Goal: Information Seeking & Learning: Check status

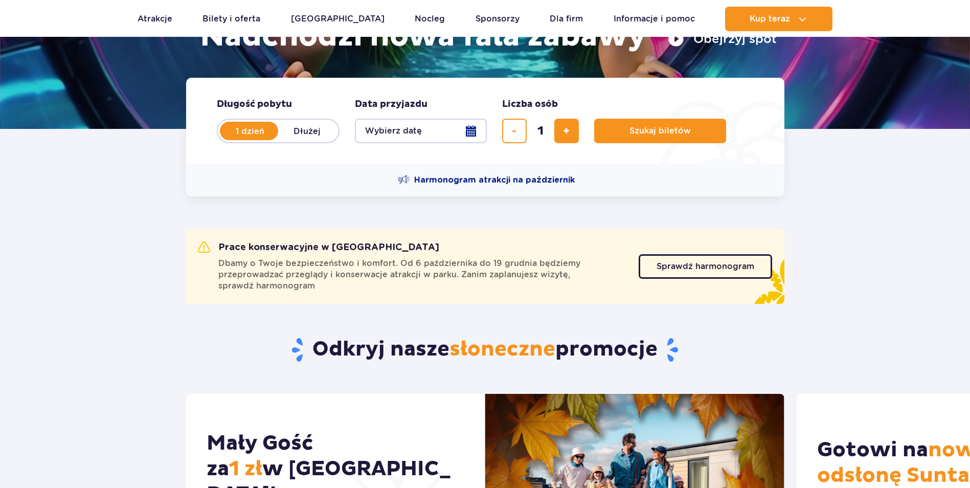
scroll to position [205, 0]
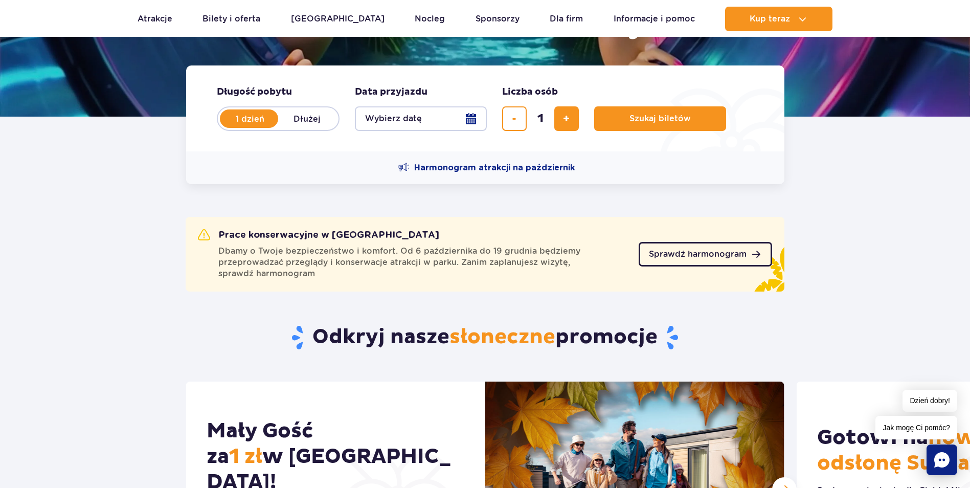
click at [748, 251] on link "Sprawdź harmonogram" at bounding box center [705, 254] width 133 height 25
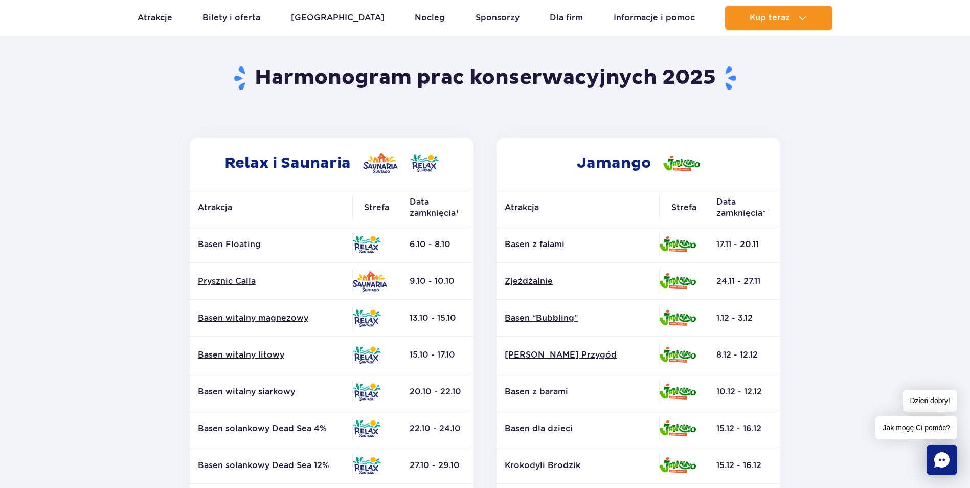
scroll to position [205, 0]
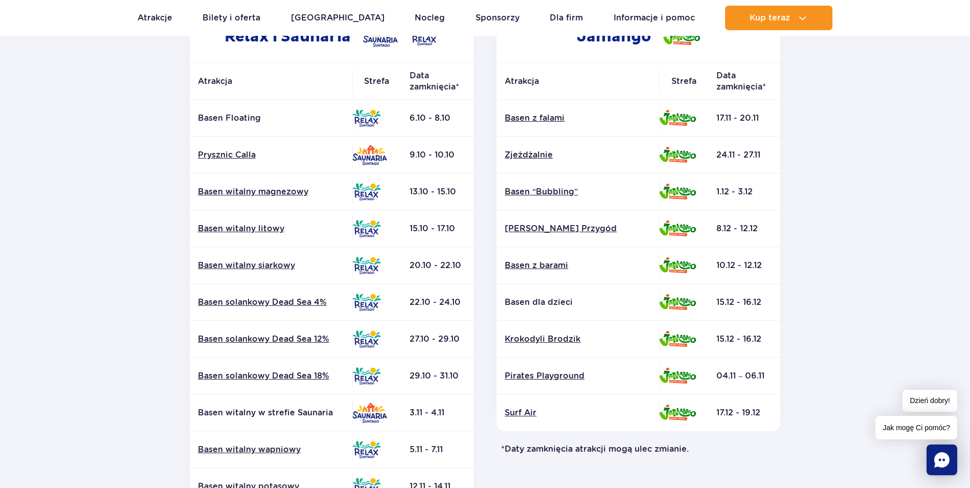
click at [279, 266] on link "Basen witalny siarkowy" at bounding box center [271, 265] width 146 height 11
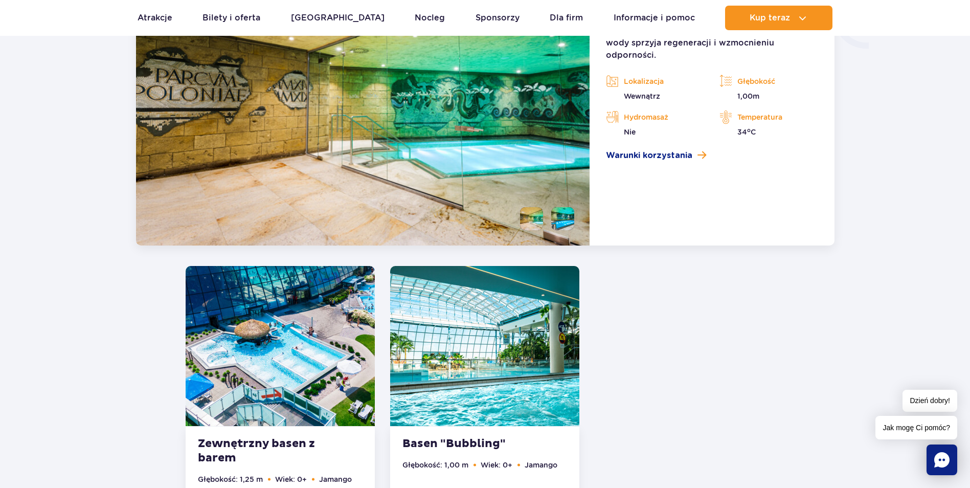
scroll to position [2203, 0]
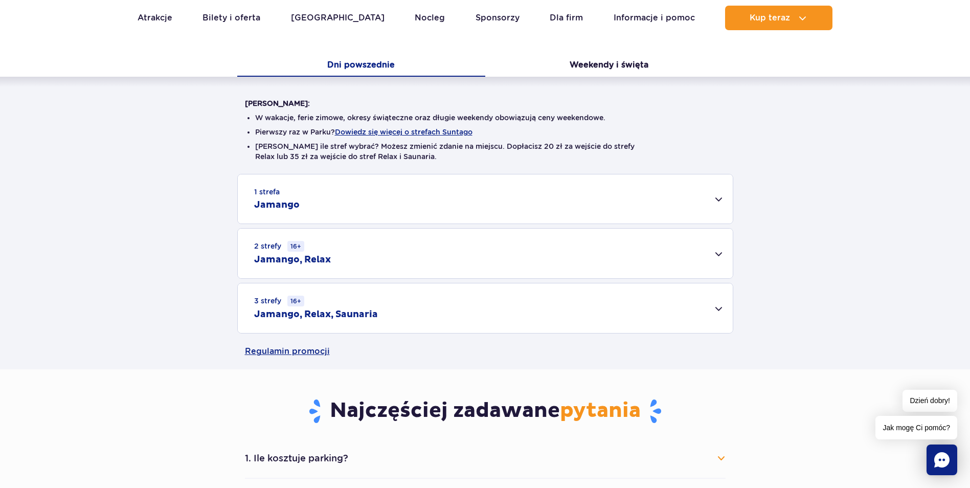
scroll to position [256, 0]
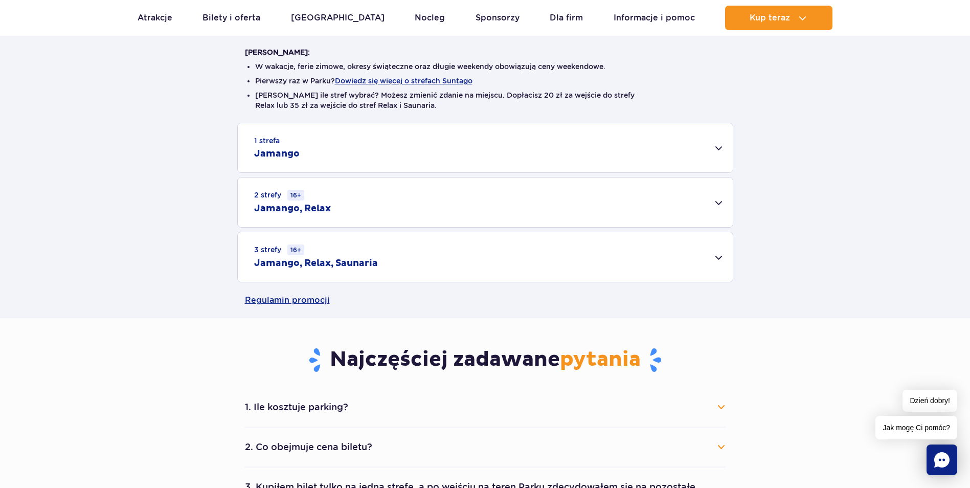
click at [519, 265] on div "3 strefy 16+ Jamango, Relax, Saunaria" at bounding box center [485, 257] width 495 height 50
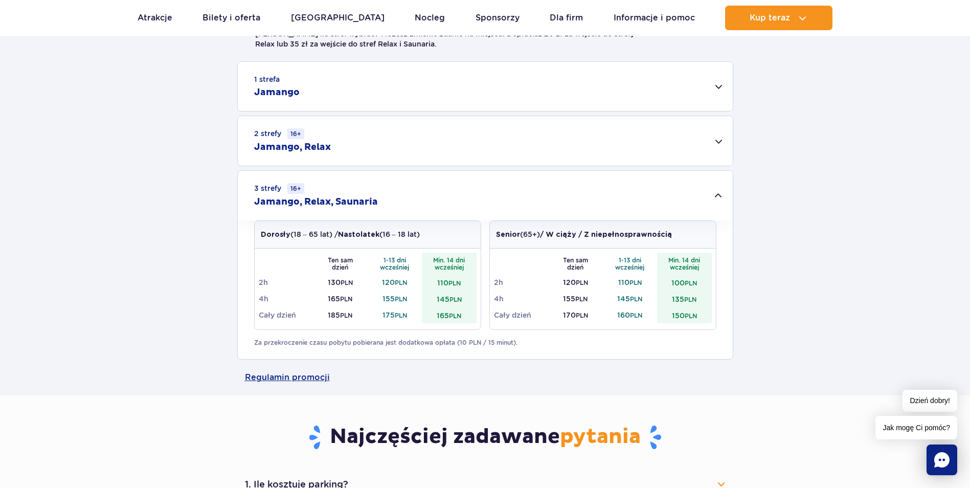
scroll to position [358, 0]
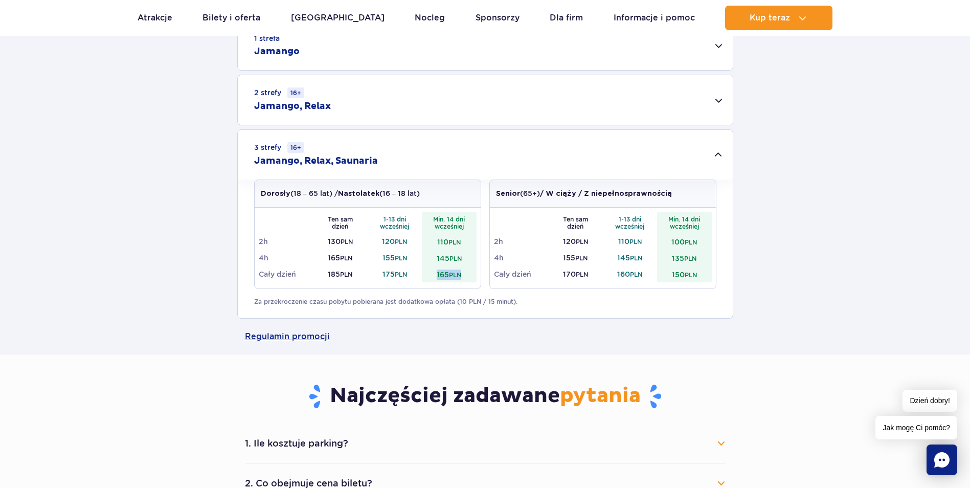
drag, startPoint x: 462, startPoint y: 274, endPoint x: 434, endPoint y: 275, distance: 28.7
click at [434, 275] on td "165 PLN" at bounding box center [449, 274] width 55 height 16
